Goal: Information Seeking & Learning: Learn about a topic

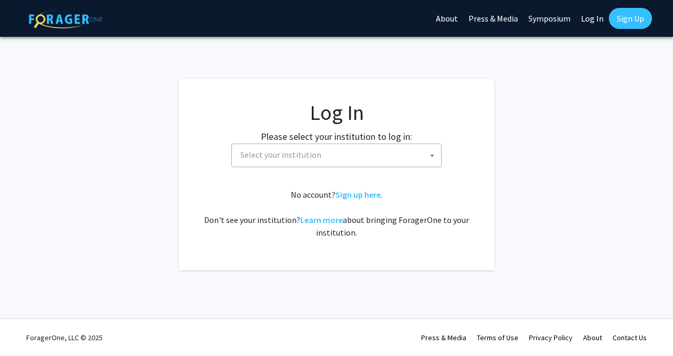
select select
click at [333, 152] on span "Select your institution" at bounding box center [338, 155] width 205 height 22
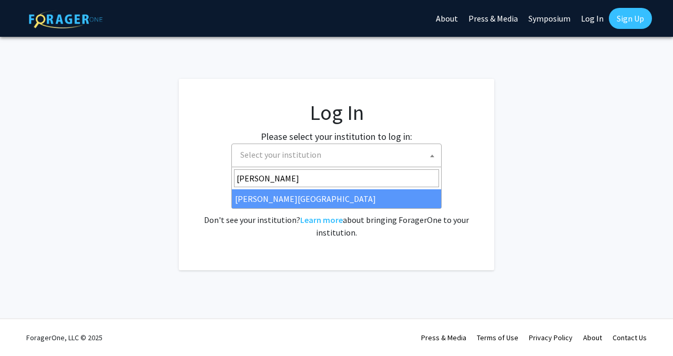
type input "[PERSON_NAME]"
select select "21"
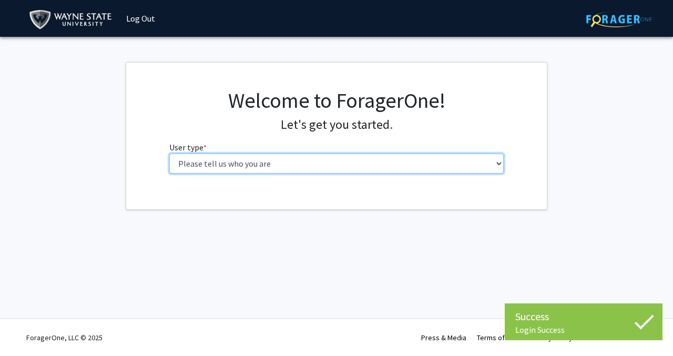
click at [214, 163] on select "Please tell us who you are Undergraduate Student Master's Student Doctoral Cand…" at bounding box center [336, 164] width 335 height 20
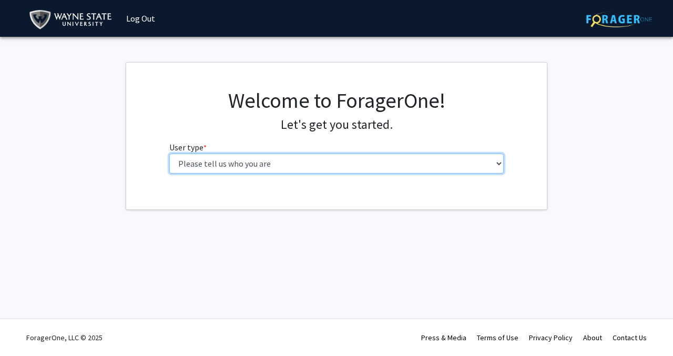
select select "1: undergrad"
click at [169, 154] on select "Please tell us who you are Undergraduate Student Master's Student Doctoral Cand…" at bounding box center [336, 164] width 335 height 20
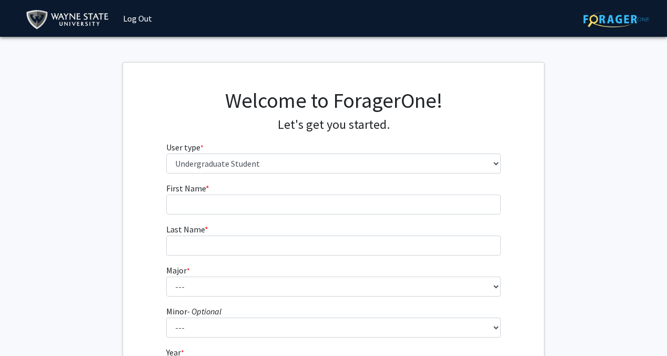
click at [229, 191] on fg-input "First Name * required" at bounding box center [333, 198] width 335 height 33
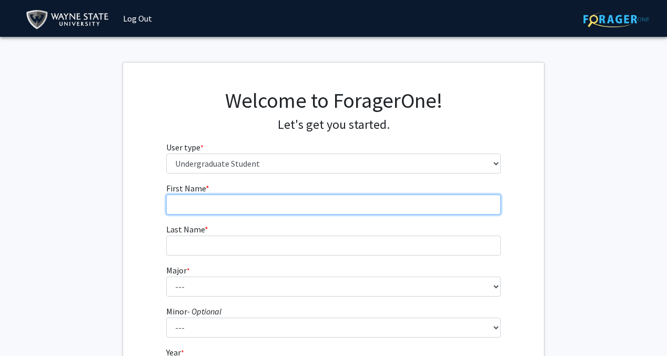
click at [228, 198] on input "First Name * required" at bounding box center [333, 205] width 335 height 20
type input "Dina"
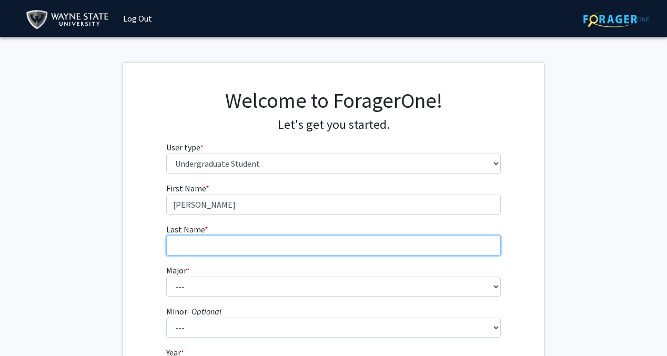
type input "Ali"
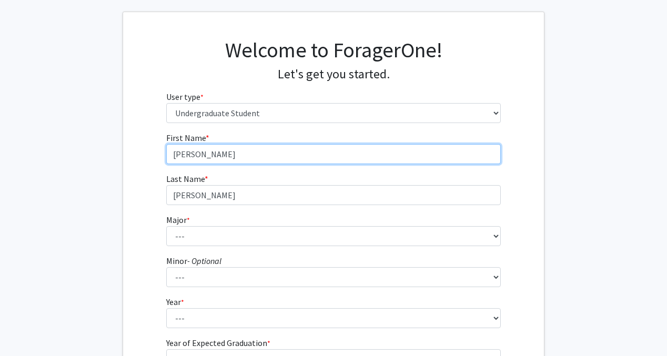
scroll to position [60, 0]
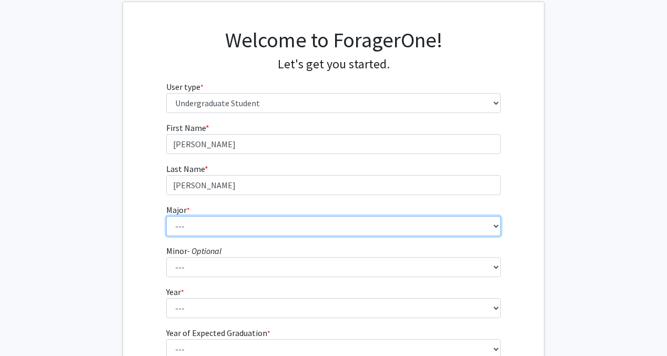
click at [219, 230] on select "--- Accounting African American Studies Anthropology Applied Behavior Analysis …" at bounding box center [333, 226] width 335 height 20
select select "80: 1860"
click at [166, 216] on select "--- Accounting African American Studies Anthropology Applied Behavior Analysis …" at bounding box center [333, 226] width 335 height 20
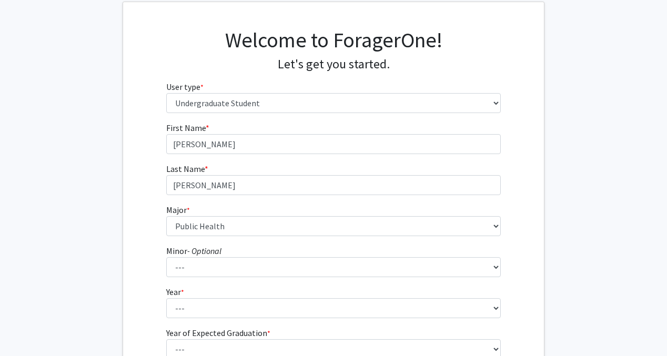
click at [199, 257] on label "Minor - Optional" at bounding box center [193, 250] width 55 height 13
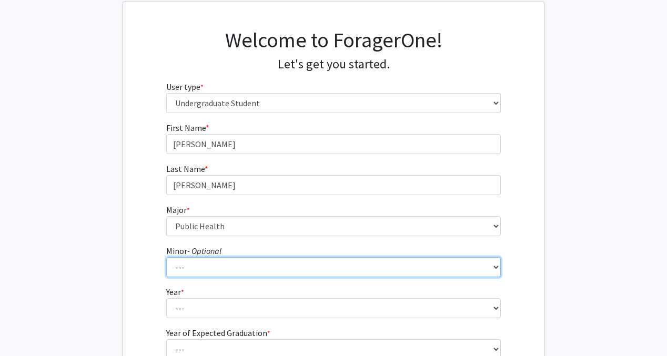
click at [199, 257] on select "--- African American Studies Africana Theatre and Dance Animation and Interacti…" at bounding box center [333, 267] width 335 height 20
click at [200, 264] on select "--- African American Studies Africana Theatre and Dance Animation and Interacti…" at bounding box center [333, 267] width 335 height 20
select select "85: 1450"
click at [166, 257] on select "--- African American Studies Africana Theatre and Dance Animation and Interacti…" at bounding box center [333, 267] width 335 height 20
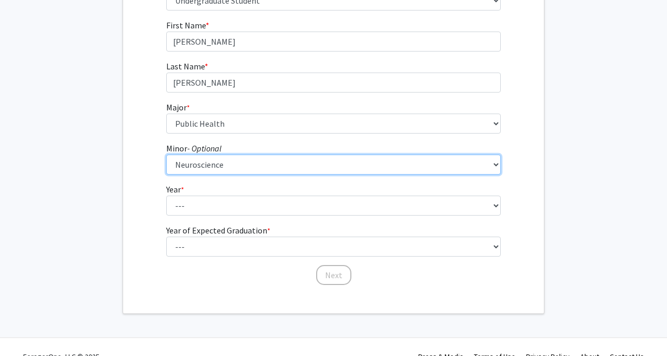
scroll to position [163, 0]
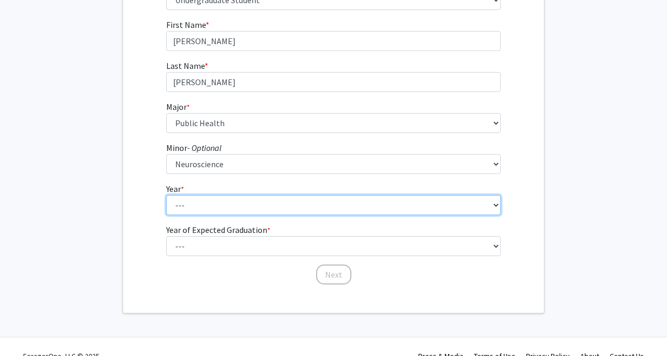
click at [213, 203] on select "--- First-year Sophomore Junior Senior Postbaccalaureate Certificate" at bounding box center [333, 205] width 335 height 20
select select "4: senior"
click at [166, 195] on select "--- First-year Sophomore Junior Senior Postbaccalaureate Certificate" at bounding box center [333, 205] width 335 height 20
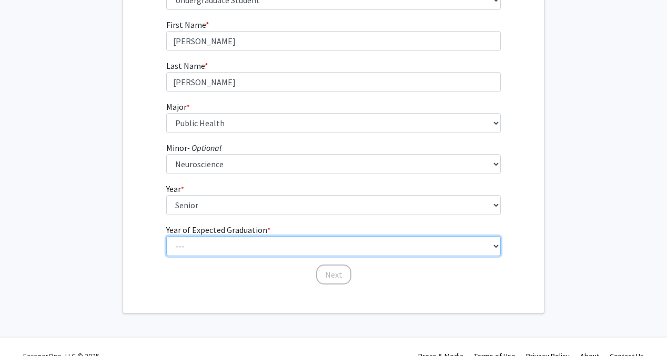
click at [208, 246] on select "--- 2025 2026 2027 2028 2029 2030 2031 2032 2033 2034" at bounding box center [333, 246] width 335 height 20
select select "2: 2026"
click at [166, 236] on select "--- 2025 2026 2027 2028 2029 2030 2031 2032 2033 2034" at bounding box center [333, 246] width 335 height 20
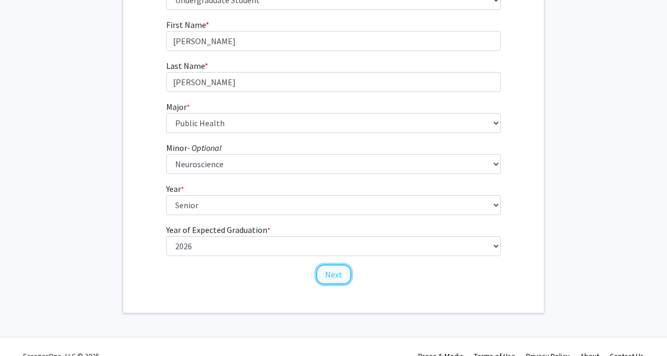
click at [328, 277] on button "Next" at bounding box center [333, 274] width 35 height 20
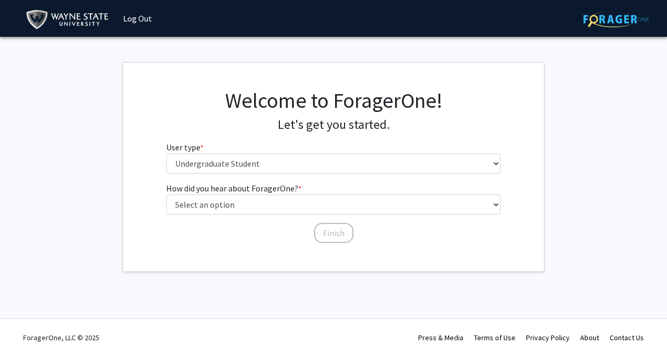
scroll to position [0, 0]
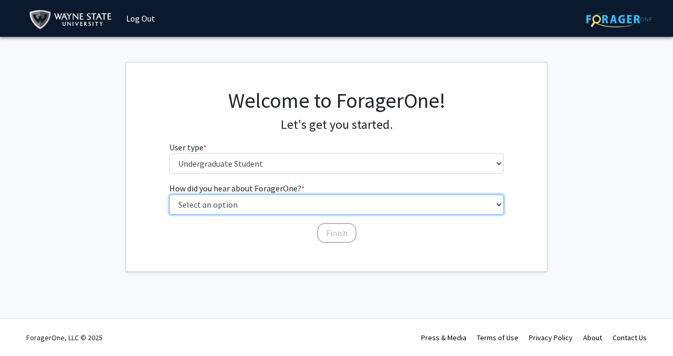
click at [270, 208] on select "Select an option Peer/student recommendation Faculty/staff recommendation Unive…" at bounding box center [336, 205] width 335 height 20
select select "3: university_website"
click at [169, 195] on select "Select an option Peer/student recommendation Faculty/staff recommendation Unive…" at bounding box center [336, 205] width 335 height 20
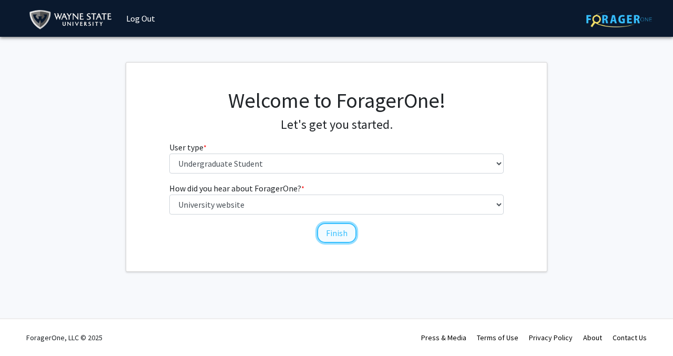
click at [341, 230] on button "Finish" at bounding box center [336, 233] width 39 height 20
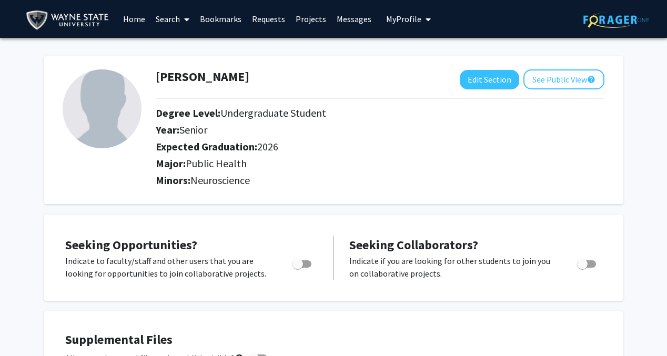
click at [174, 20] on link "Search" at bounding box center [172, 19] width 44 height 37
click at [267, 18] on link "Requests" at bounding box center [269, 19] width 44 height 37
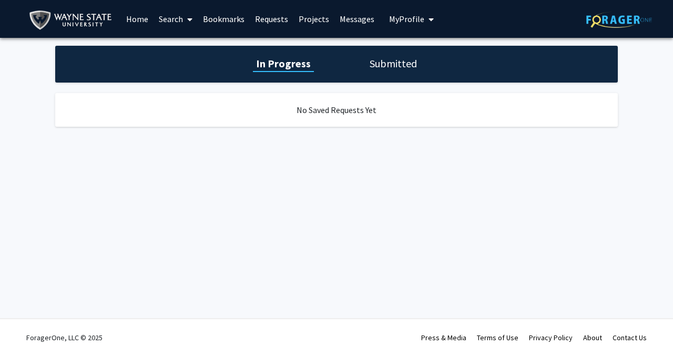
click at [310, 17] on link "Projects" at bounding box center [313, 19] width 41 height 37
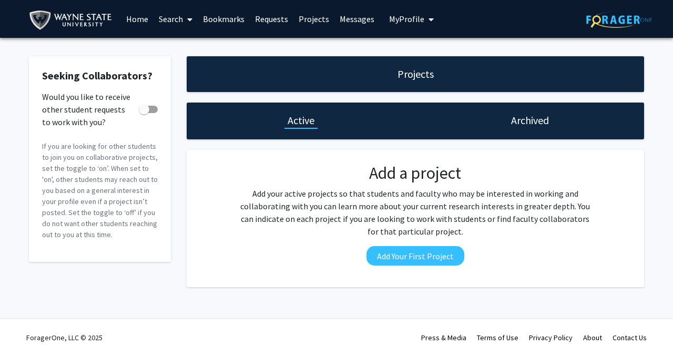
click at [161, 18] on link "Search" at bounding box center [176, 19] width 44 height 37
click at [175, 48] on span "Faculty/Staff" at bounding box center [192, 48] width 77 height 21
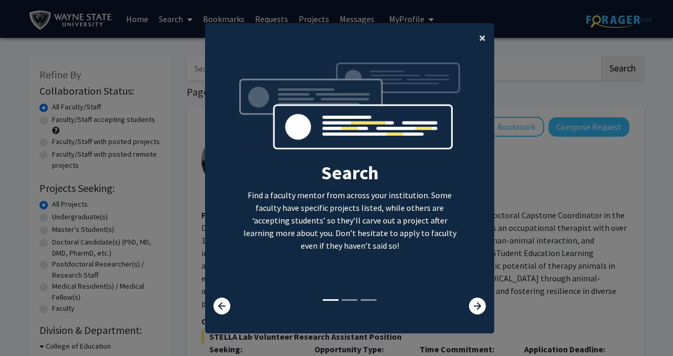
click at [478, 38] on button "×" at bounding box center [483, 37] width 24 height 29
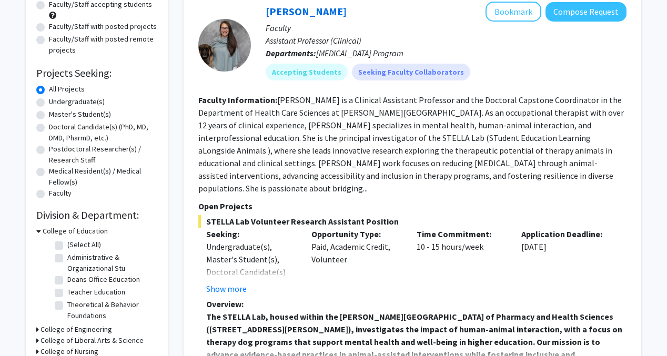
scroll to position [116, 0]
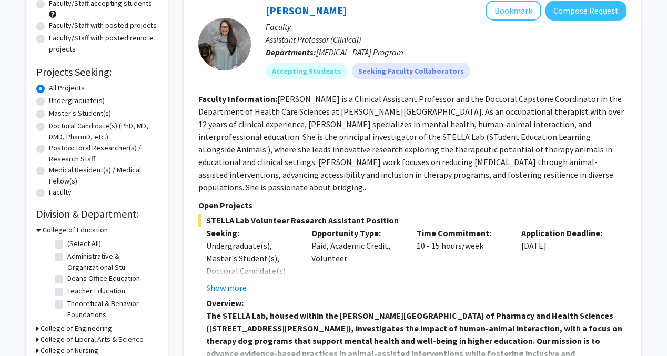
click at [81, 99] on label "Undergraduate(s)" at bounding box center [77, 100] width 56 height 11
click at [56, 99] on input "Undergraduate(s)" at bounding box center [52, 98] width 7 height 7
radio input "true"
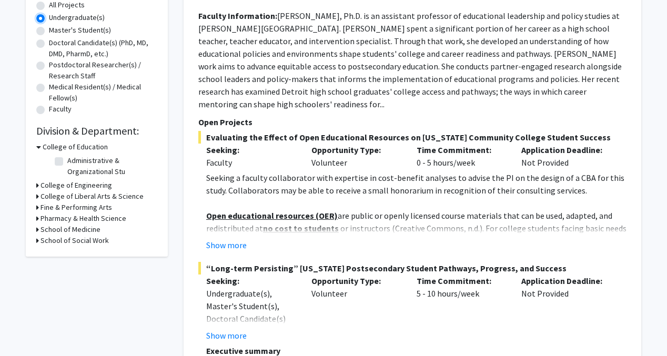
scroll to position [200, 0]
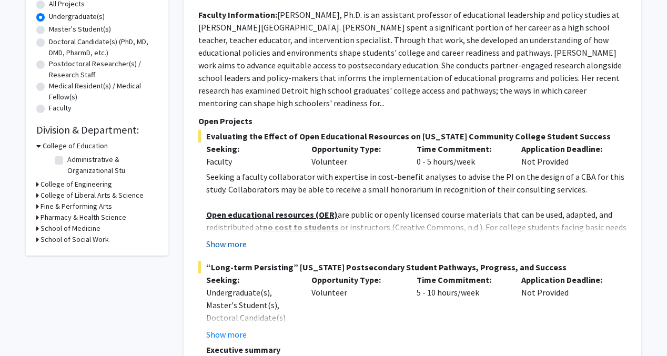
click at [238, 244] on button "Show more" at bounding box center [226, 244] width 40 height 13
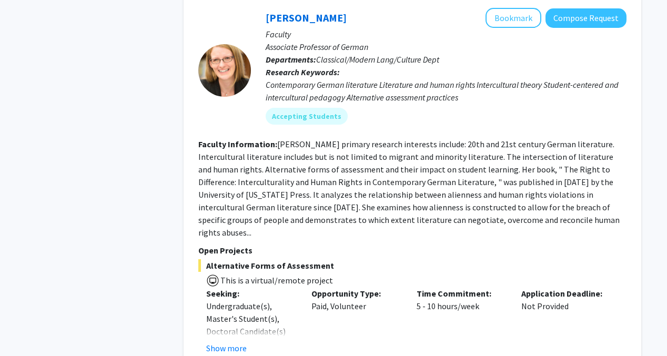
scroll to position [3344, 0]
click at [228, 341] on button "Show more" at bounding box center [226, 347] width 40 height 13
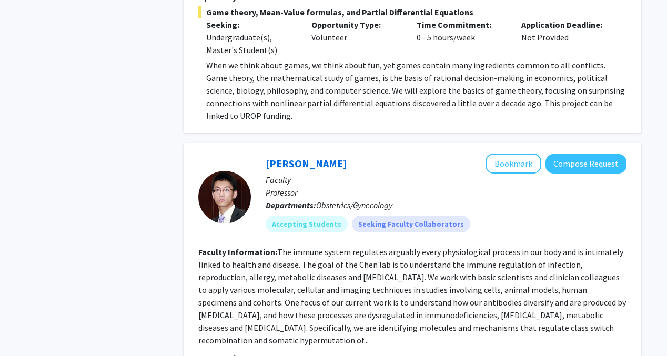
scroll to position [4867, 0]
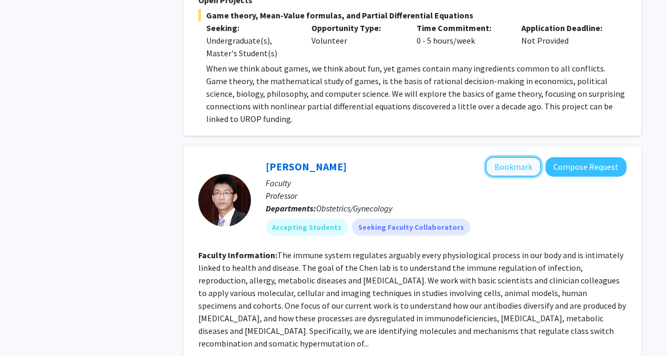
click at [509, 157] on button "Bookmark" at bounding box center [513, 167] width 56 height 20
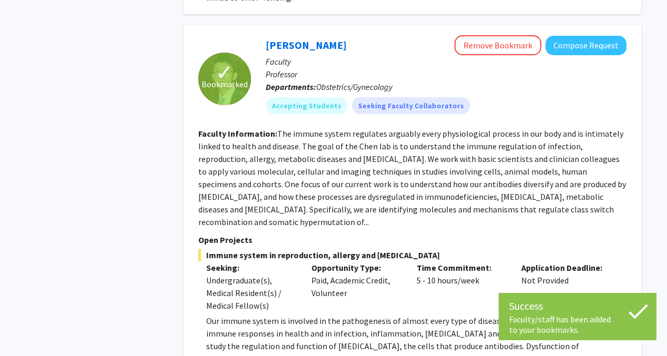
scroll to position [4988, 0]
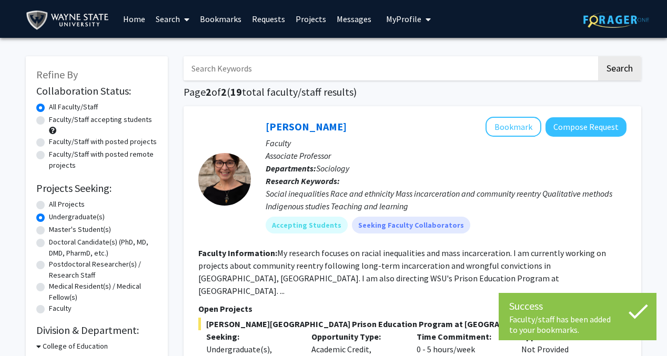
click at [328, 78] on input "Search Keywords" at bounding box center [389, 68] width 413 height 24
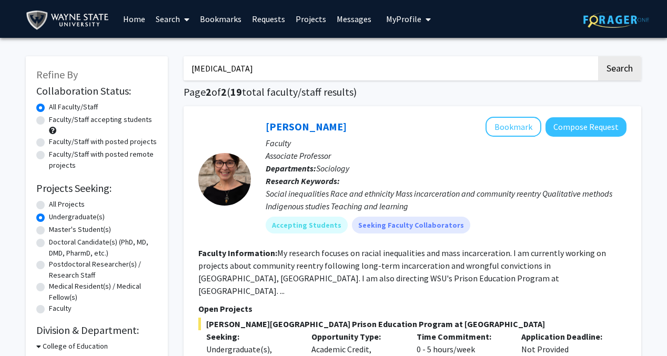
type input "cancer"
click at [598, 56] on button "Search" at bounding box center [619, 68] width 43 height 24
radio input "true"
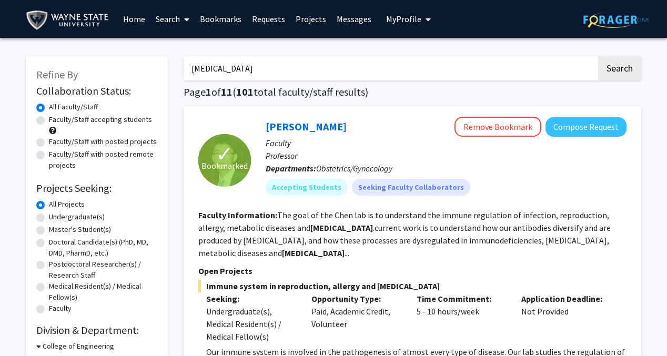
click at [255, 60] on input "cancer" at bounding box center [389, 68] width 413 height 24
type input "karmano"
click at [598, 56] on button "Search" at bounding box center [619, 68] width 43 height 24
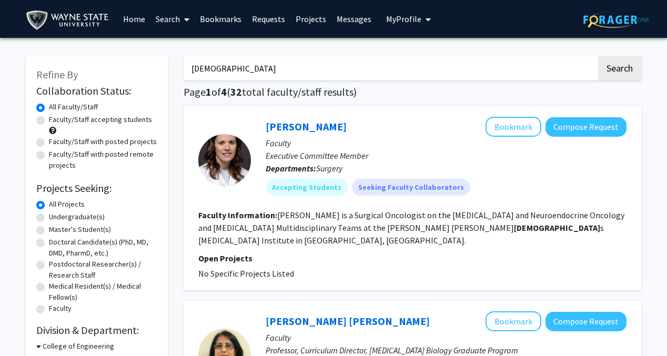
click at [315, 128] on div "Eliza Beal Bookmark Compose Request" at bounding box center [445, 127] width 361 height 20
click at [381, 144] on p "Faculty" at bounding box center [445, 143] width 361 height 13
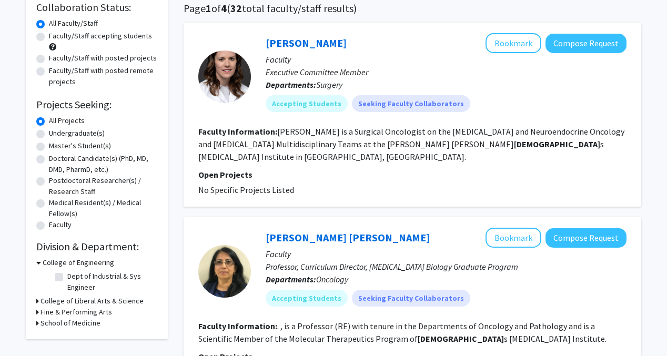
scroll to position [81, 0]
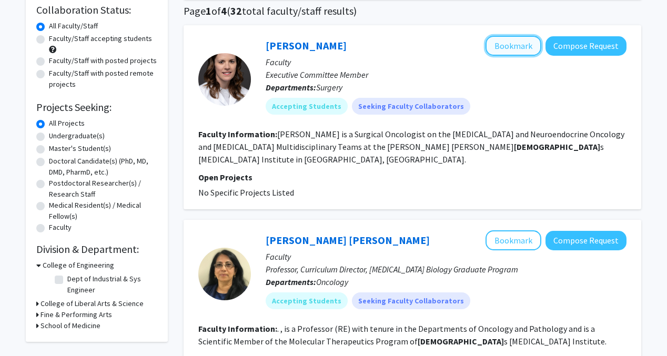
click at [507, 48] on button "Bookmark" at bounding box center [513, 46] width 56 height 20
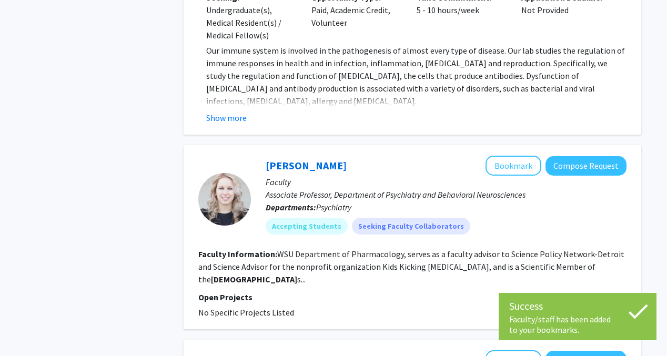
scroll to position [667, 0]
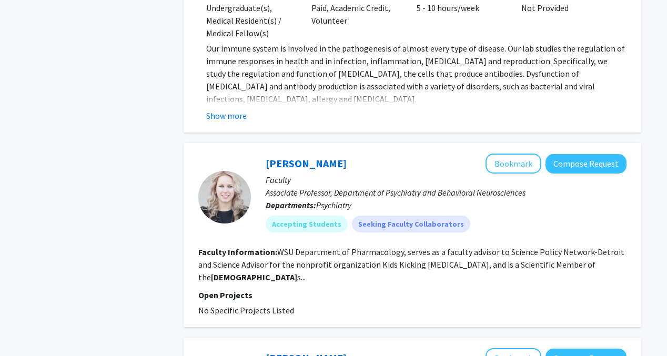
click at [297, 272] on b "Karmano" at bounding box center [254, 277] width 86 height 11
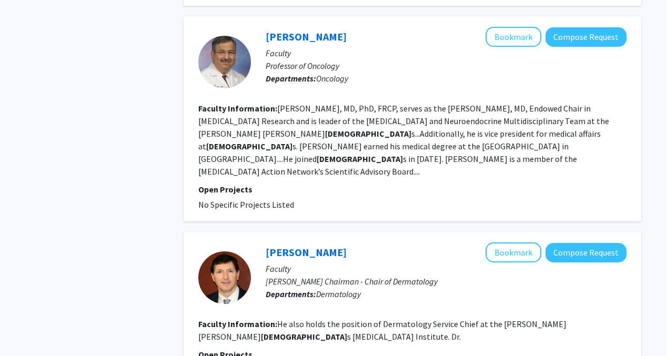
scroll to position [1795, 0]
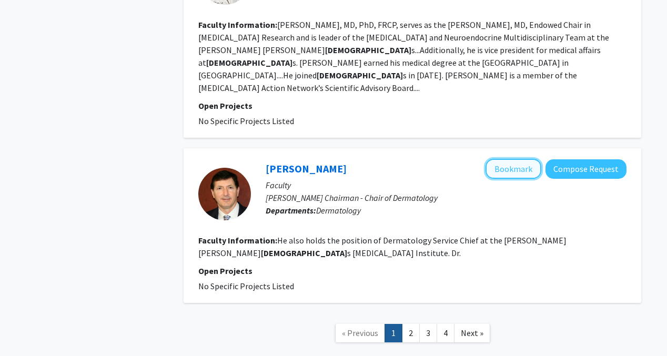
click at [499, 159] on button "Bookmark" at bounding box center [513, 169] width 56 height 20
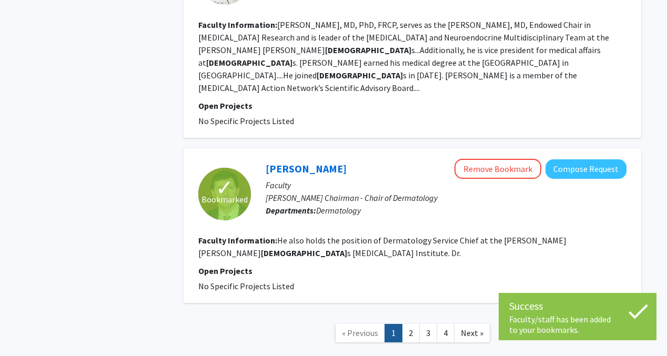
click at [401, 324] on link "1" at bounding box center [393, 333] width 18 height 18
click at [405, 324] on link "2" at bounding box center [411, 333] width 18 height 18
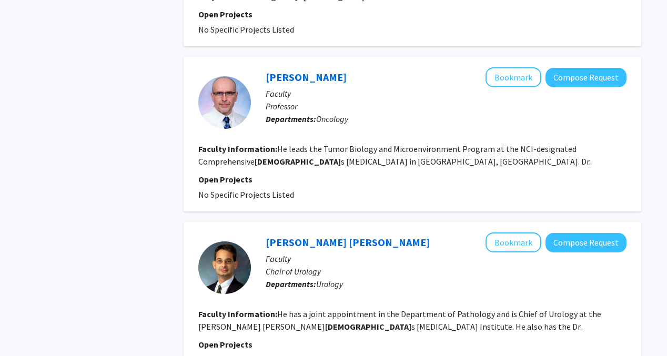
scroll to position [1455, 0]
